Goal: Find contact information: Find contact information

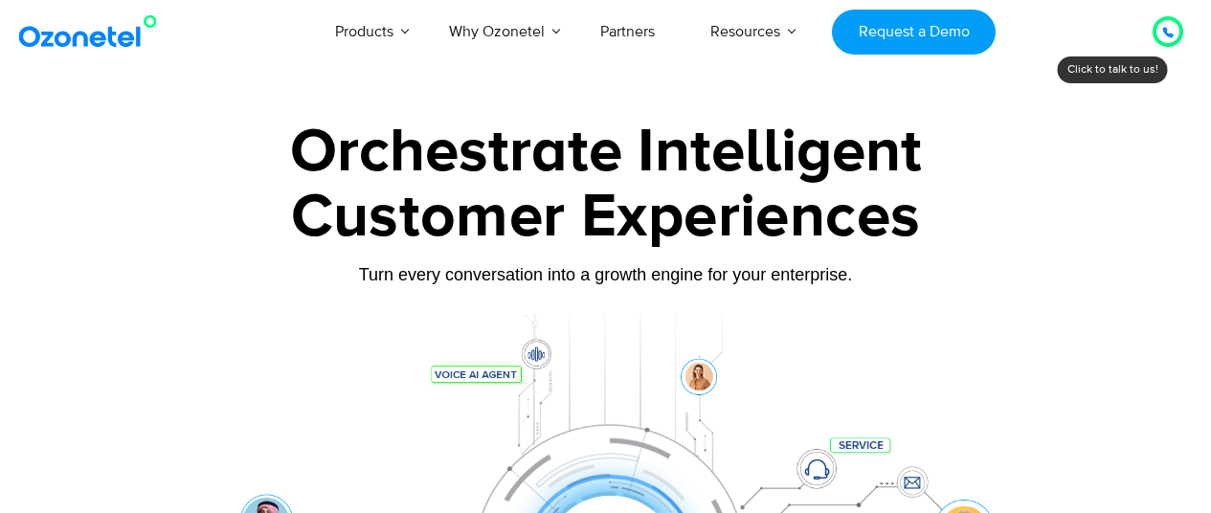
click at [1164, 26] on div at bounding box center [1167, 31] width 11 height 23
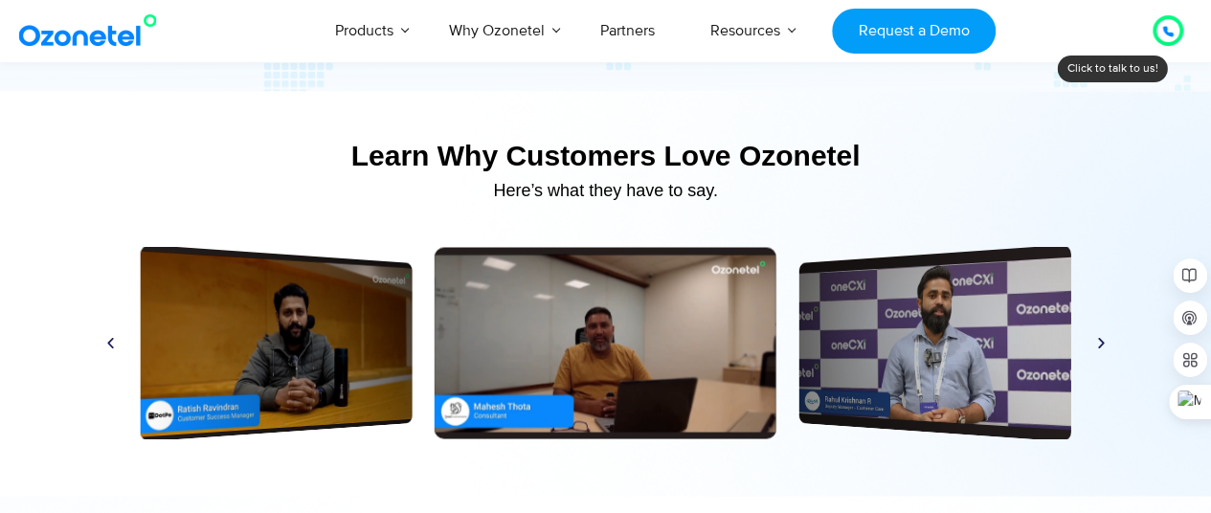
scroll to position [8761, 0]
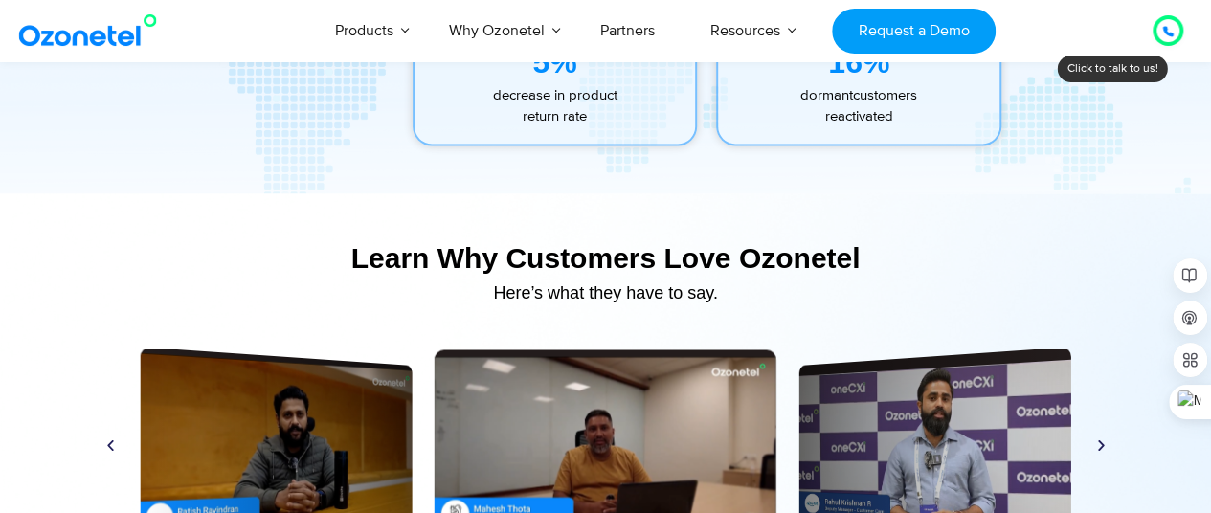
drag, startPoint x: 1224, startPoint y: 37, endPoint x: 1224, endPoint y: 422, distance: 384.8
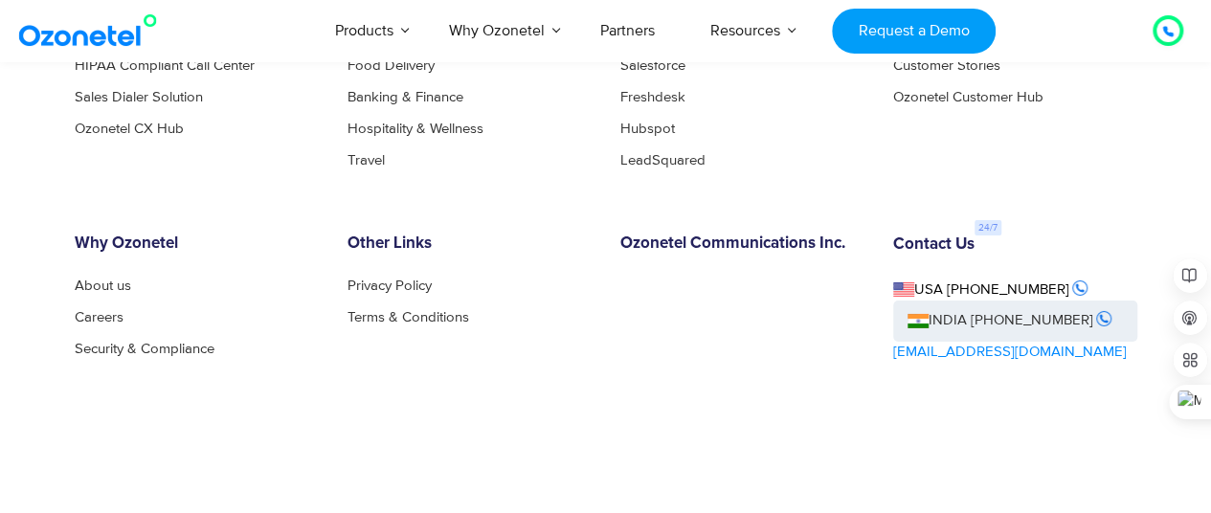
scroll to position [10427, 0]
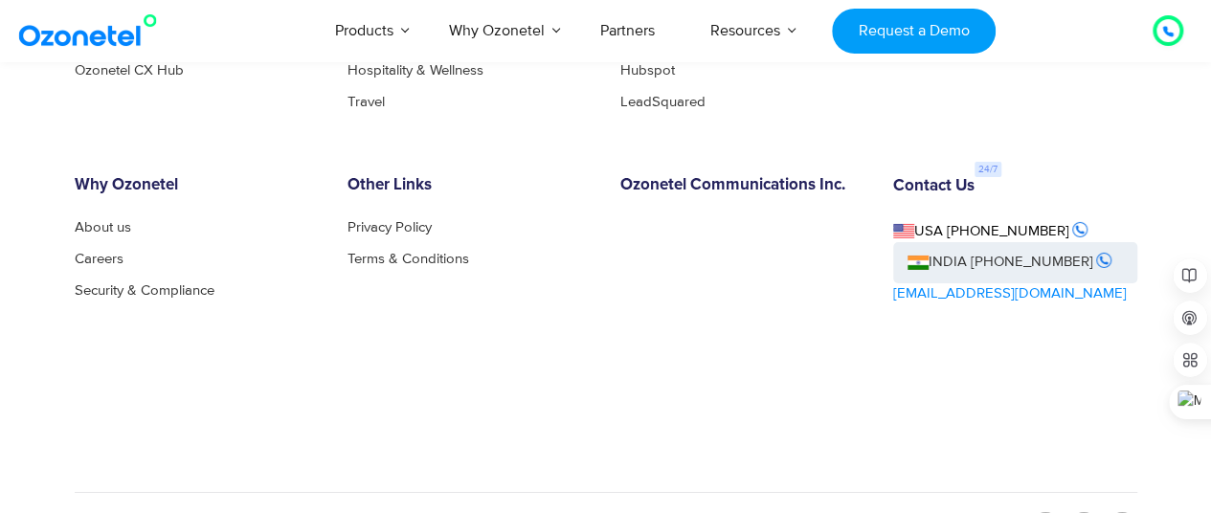
click at [1177, 42] on div at bounding box center [1168, 31] width 44 height 44
click at [1164, 24] on div at bounding box center [1167, 30] width 11 height 23
click at [1164, 35] on icon at bounding box center [1167, 31] width 11 height 11
click at [1161, 58] on div "Click to talk to us! Call ended [PHONE_NUMBER] Products AI & CX Voice AI Agents…" at bounding box center [605, 30] width 1211 height 63
click at [1170, 18] on div at bounding box center [1167, 30] width 31 height 31
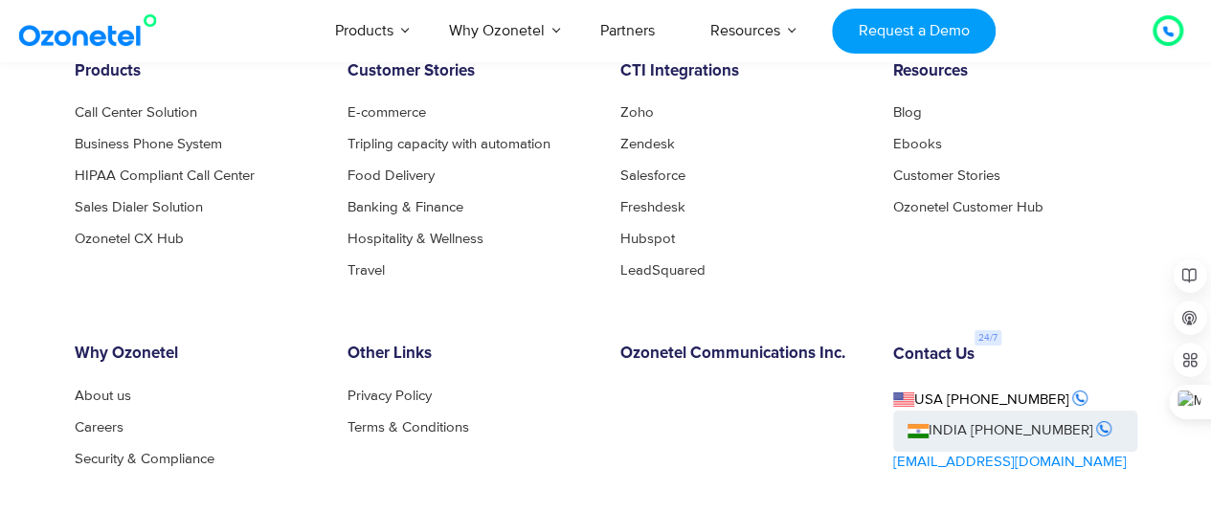
scroll to position [9994, 0]
